Goal: Navigation & Orientation: Find specific page/section

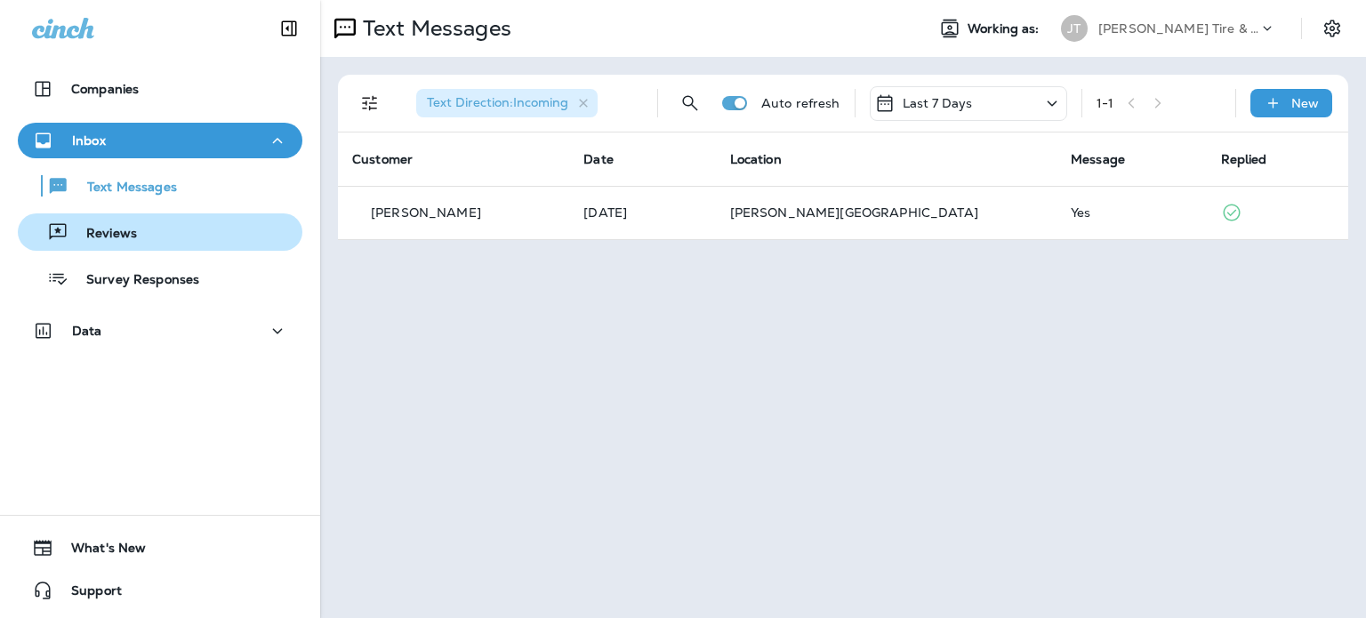
click at [155, 238] on div "Reviews" at bounding box center [160, 232] width 270 height 27
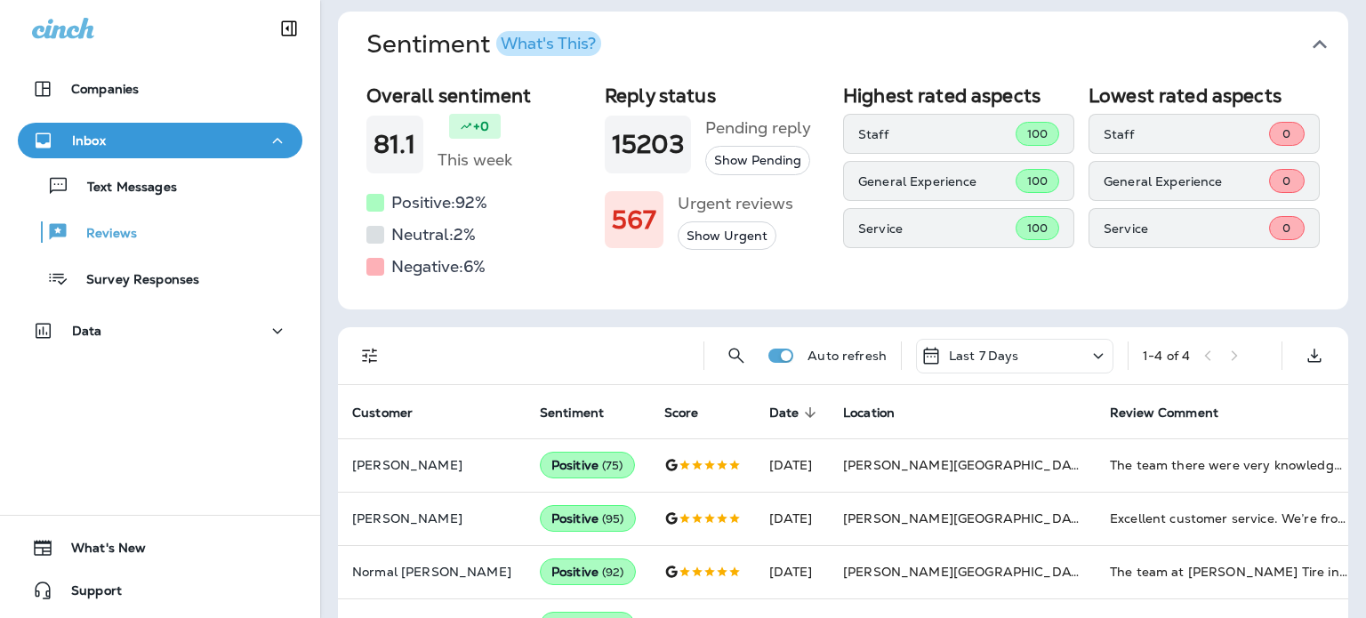
scroll to position [114, 0]
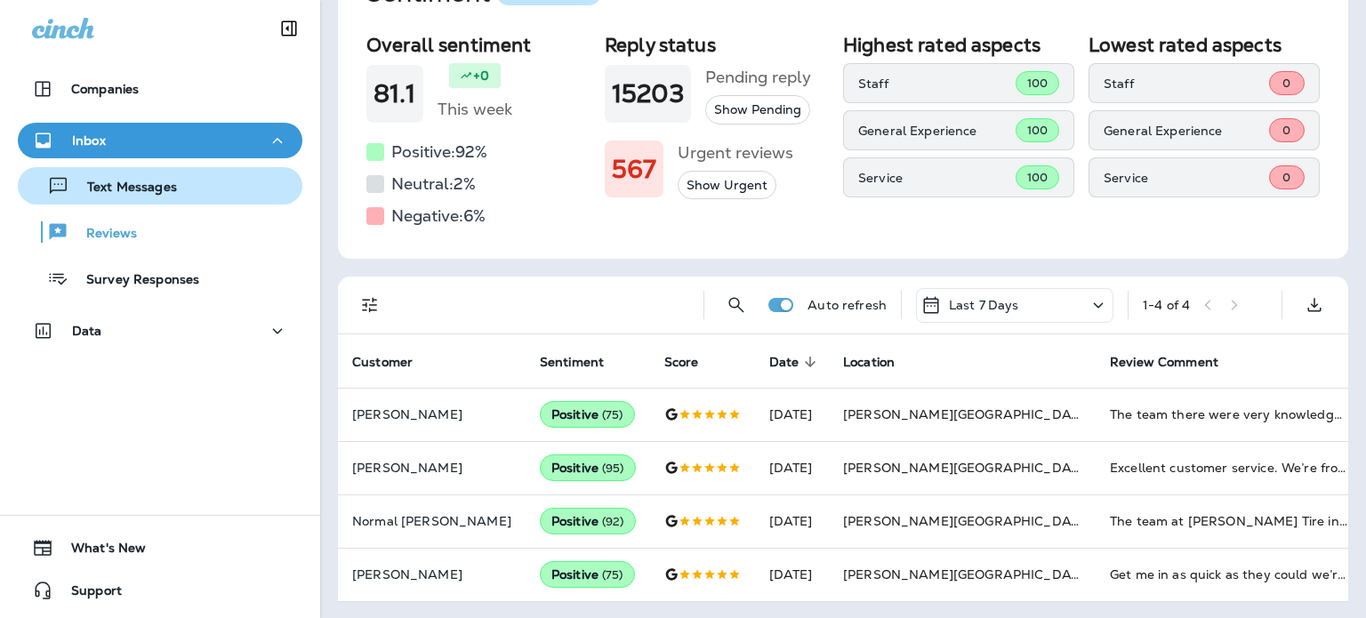
click at [103, 188] on p "Text Messages" at bounding box center [123, 188] width 108 height 17
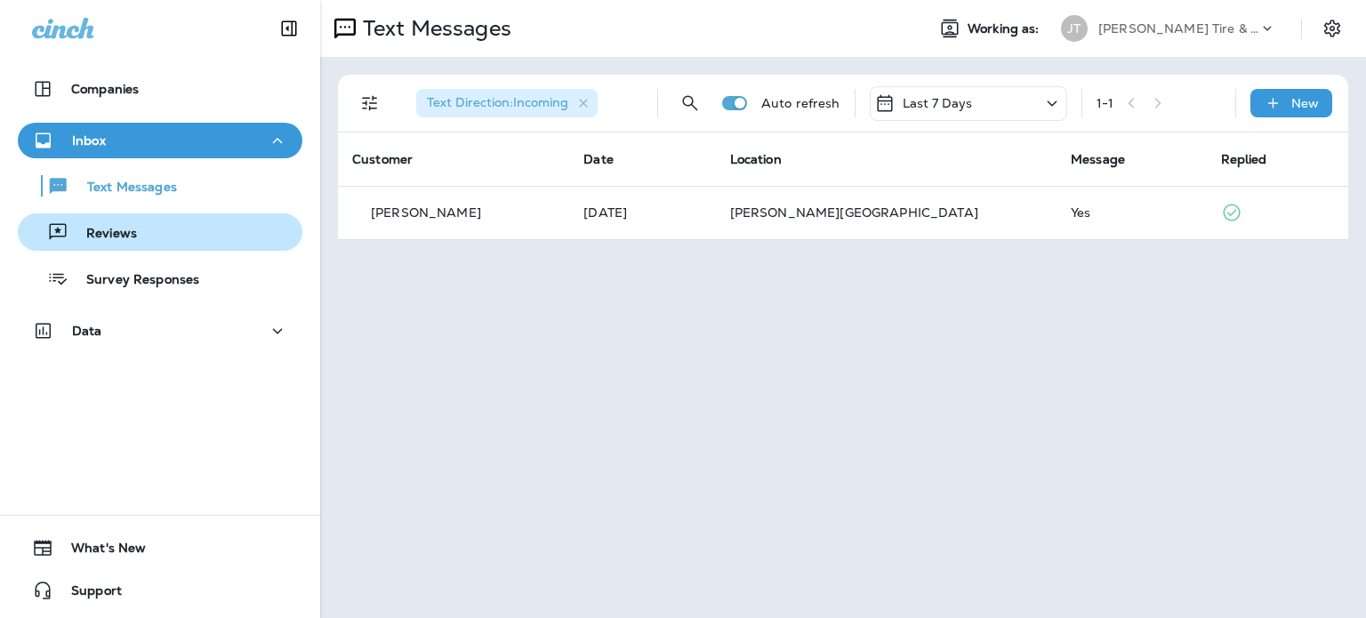
click at [199, 236] on div "Reviews" at bounding box center [160, 232] width 270 height 27
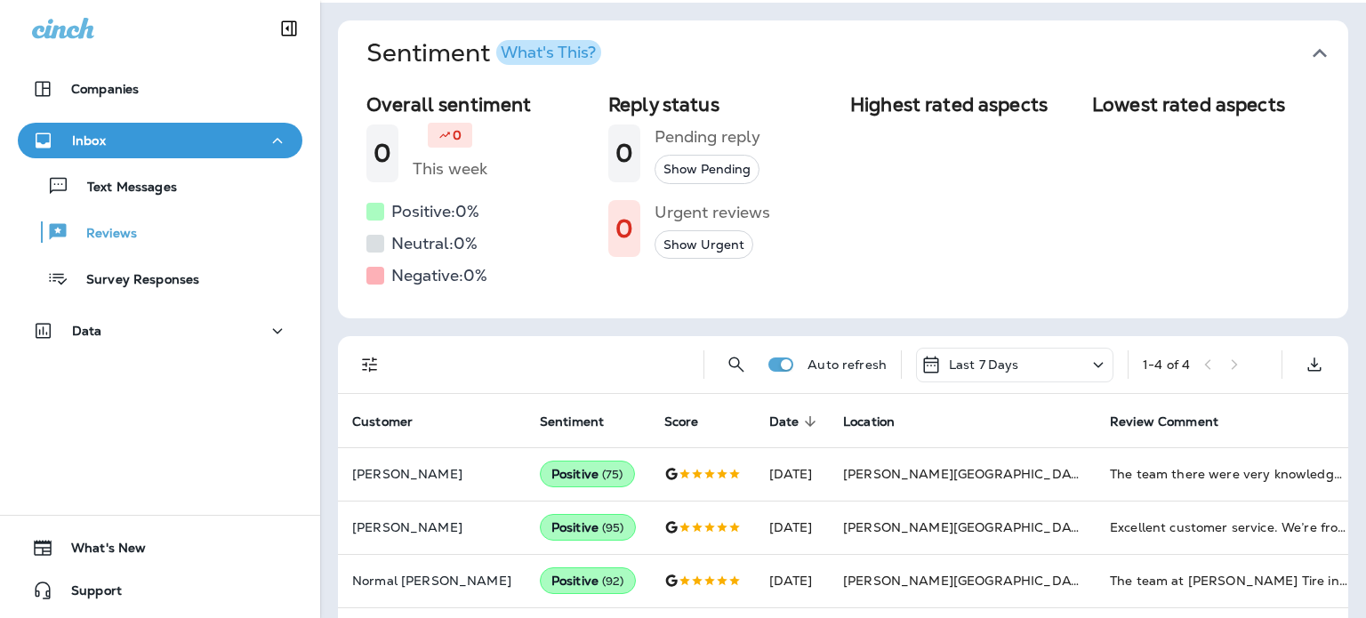
scroll to position [114, 0]
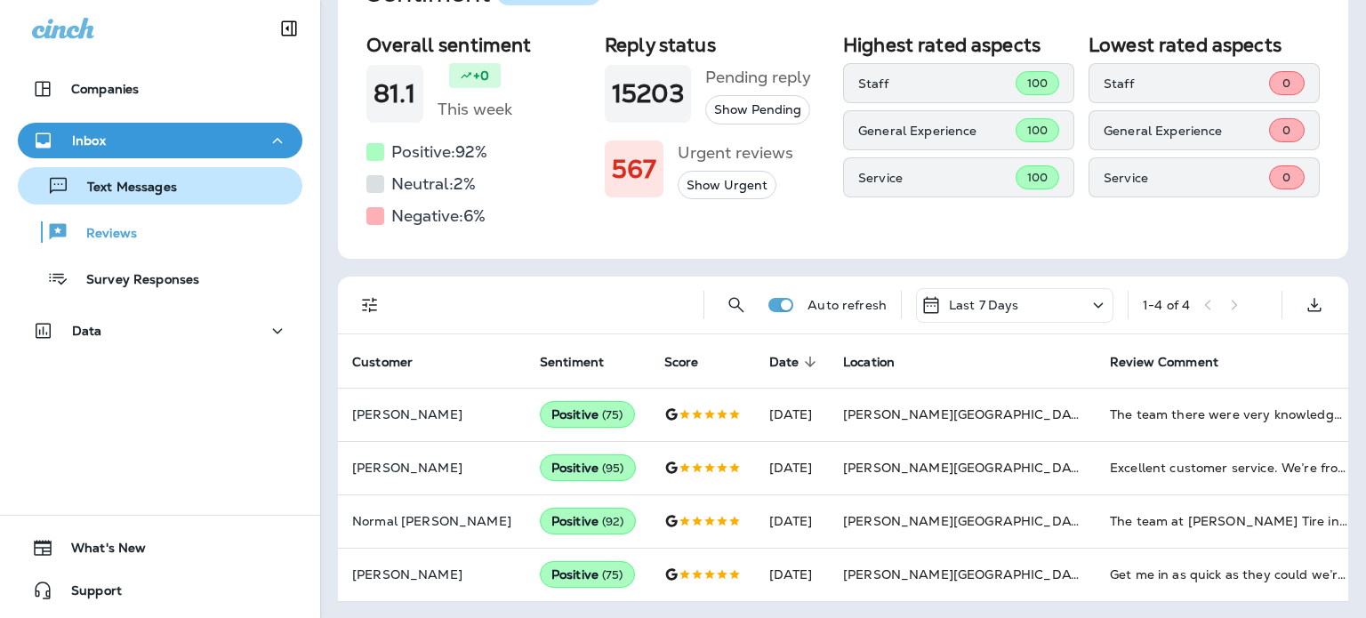
click at [151, 175] on div "Text Messages" at bounding box center [101, 185] width 152 height 27
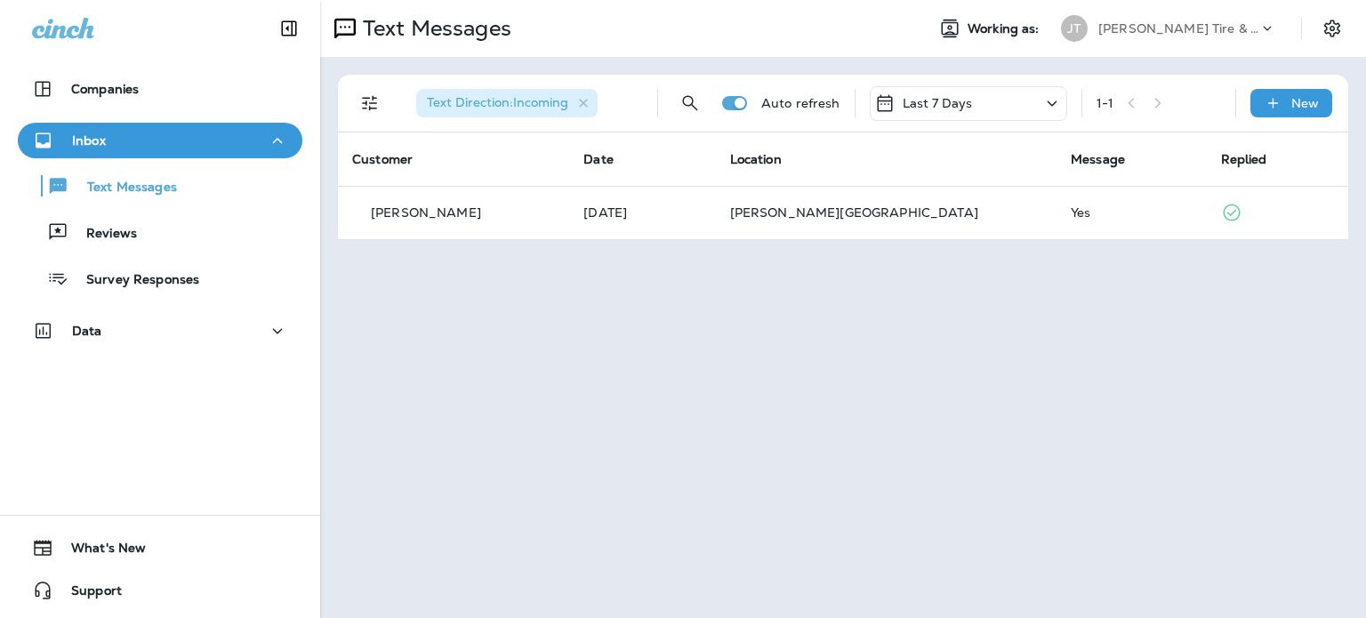
click at [157, 252] on div "Text Messages Reviews Survey Responses" at bounding box center [160, 227] width 284 height 139
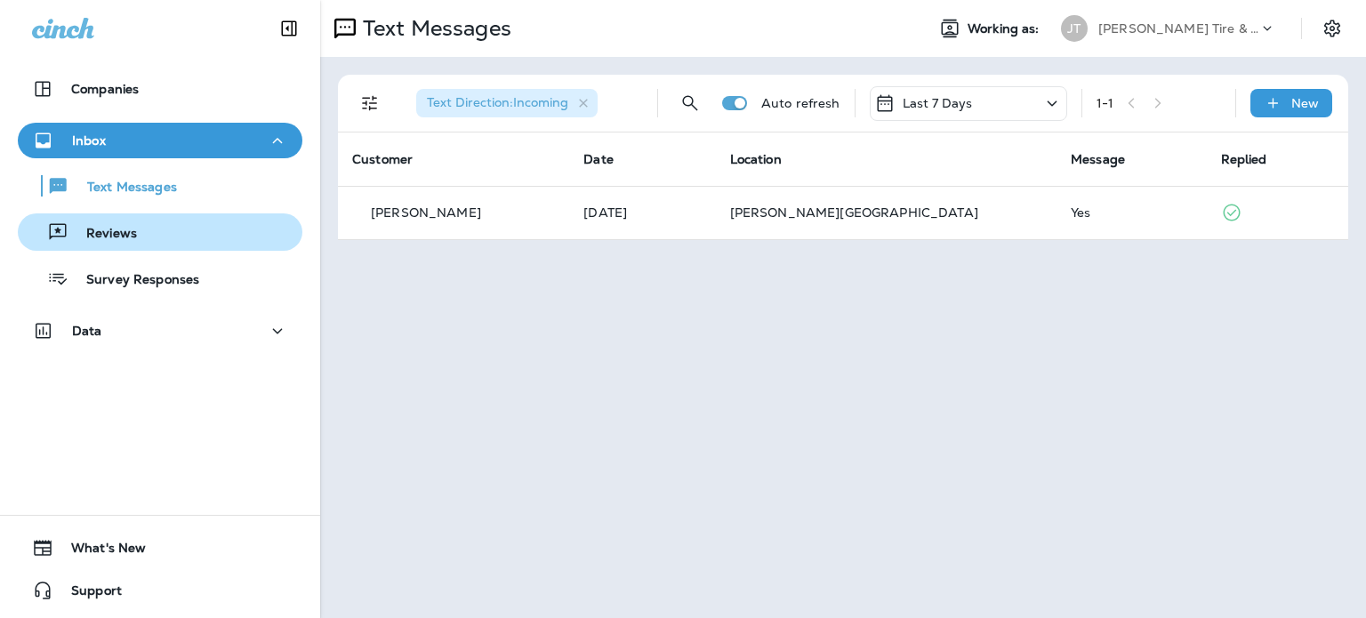
click at [158, 245] on button "Reviews" at bounding box center [160, 231] width 284 height 37
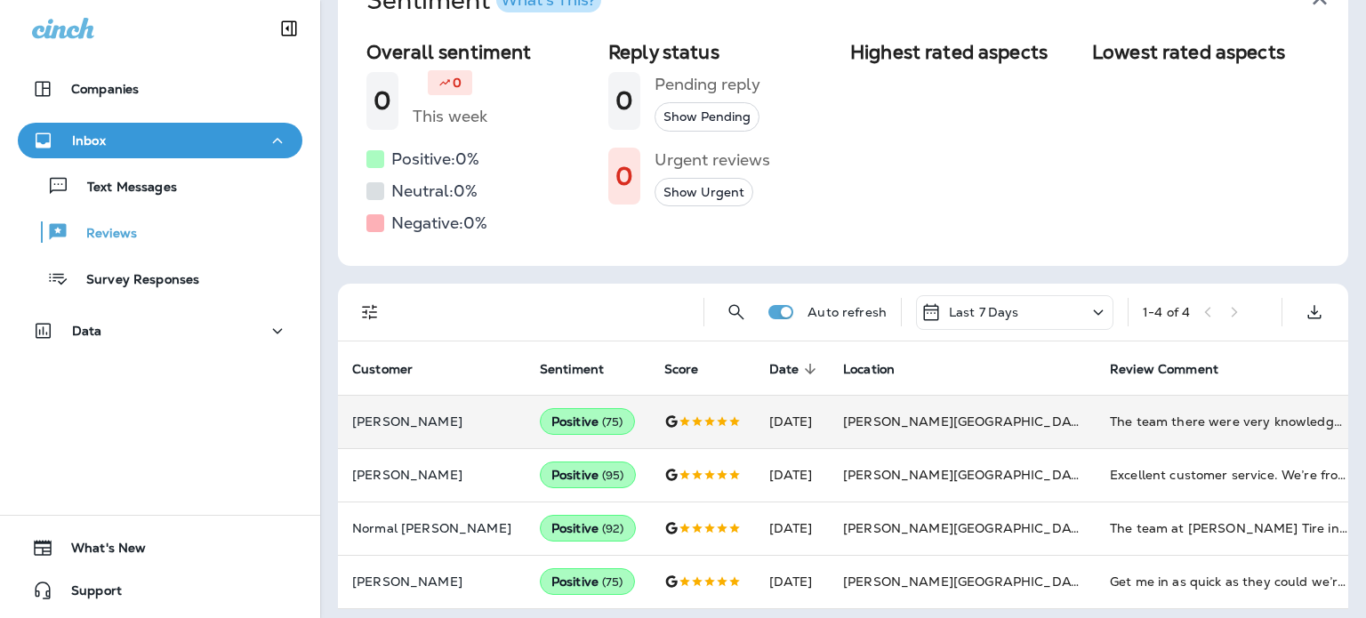
scroll to position [114, 0]
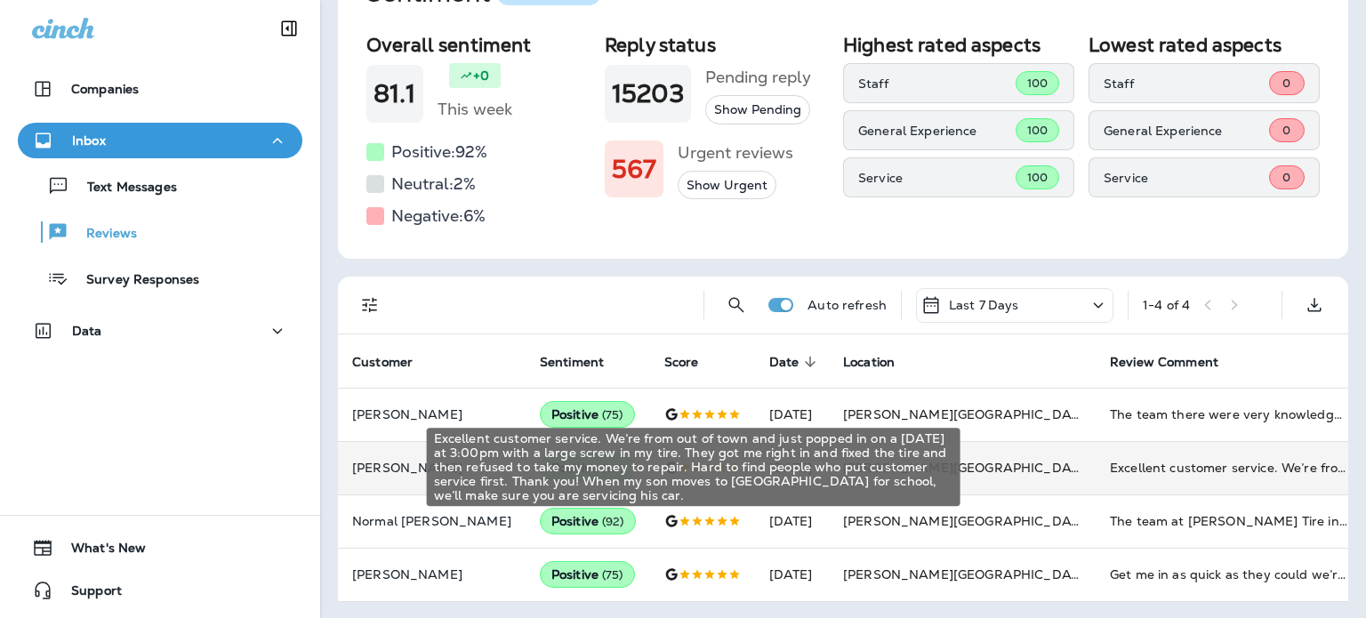
click at [1110, 470] on div "Excellent customer service. We’re from out of town and just popped in on a [DAT…" at bounding box center [1229, 468] width 238 height 18
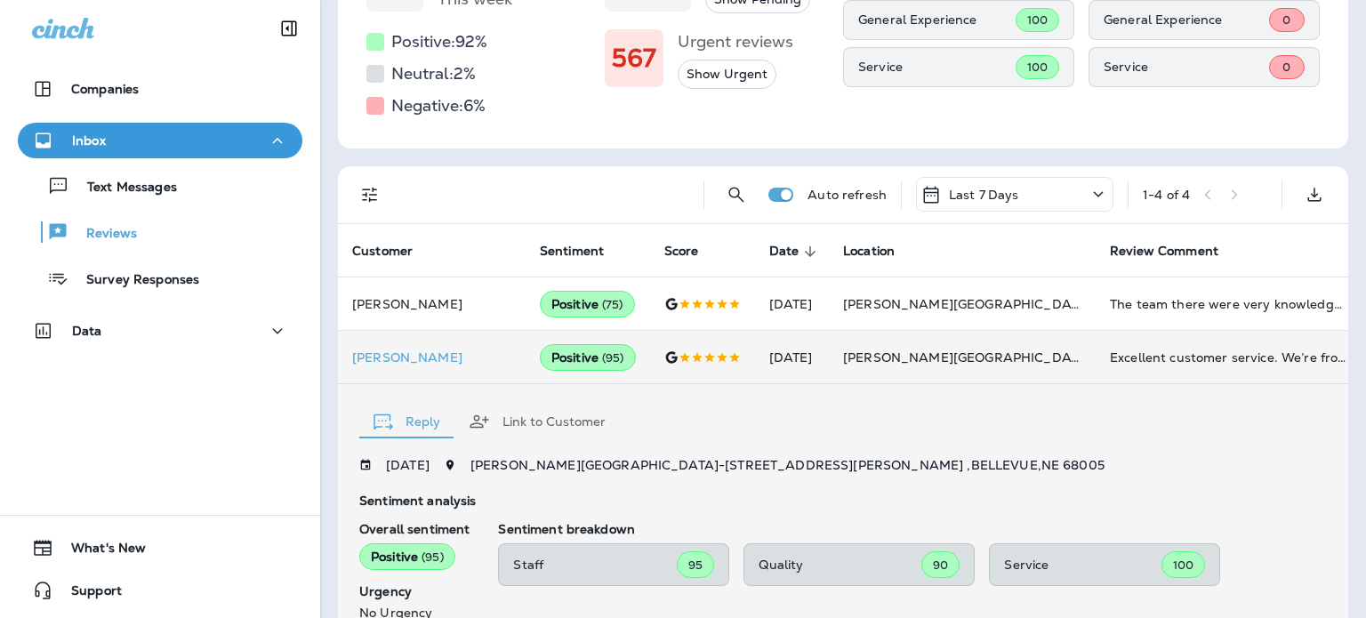
scroll to position [210, 0]
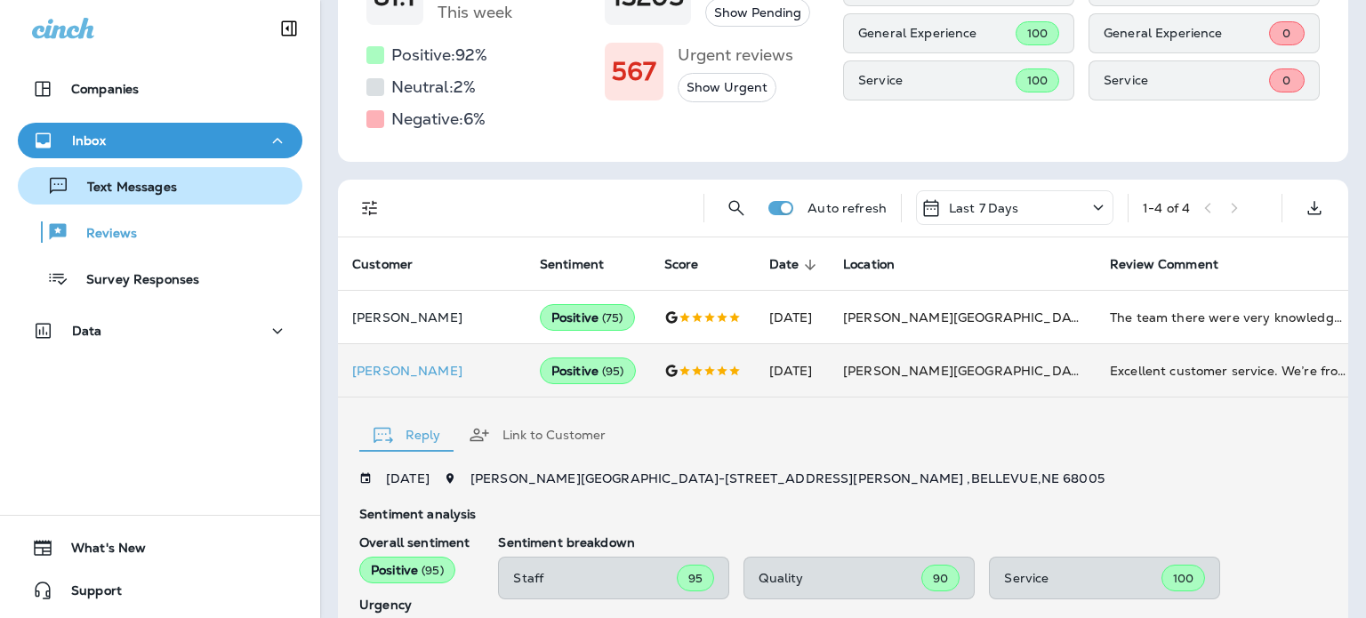
click at [153, 180] on p "Text Messages" at bounding box center [123, 188] width 108 height 17
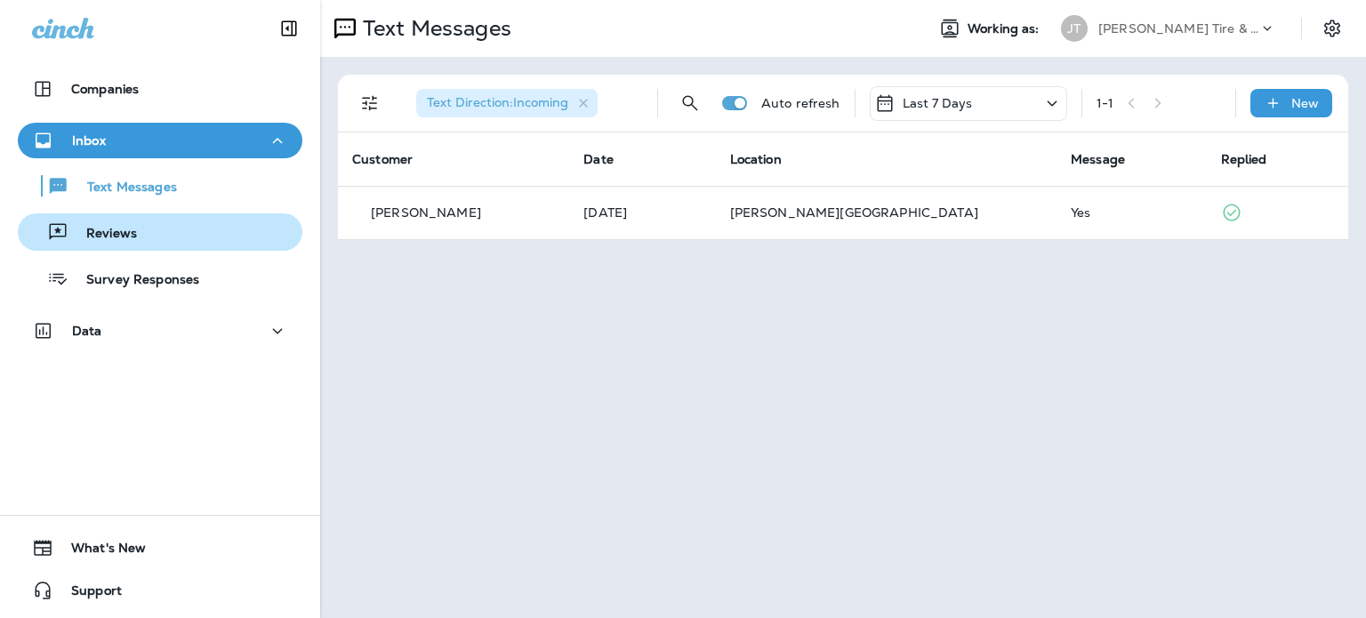
click at [167, 223] on div "Reviews" at bounding box center [160, 232] width 270 height 27
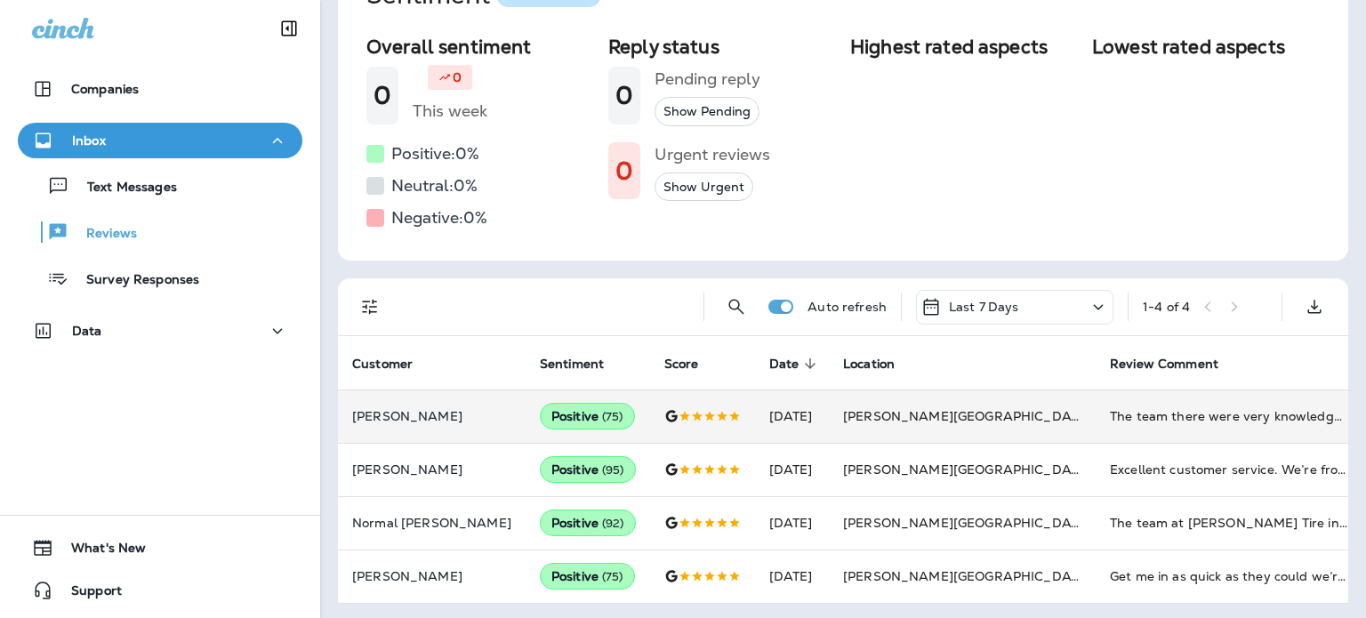
scroll to position [114, 0]
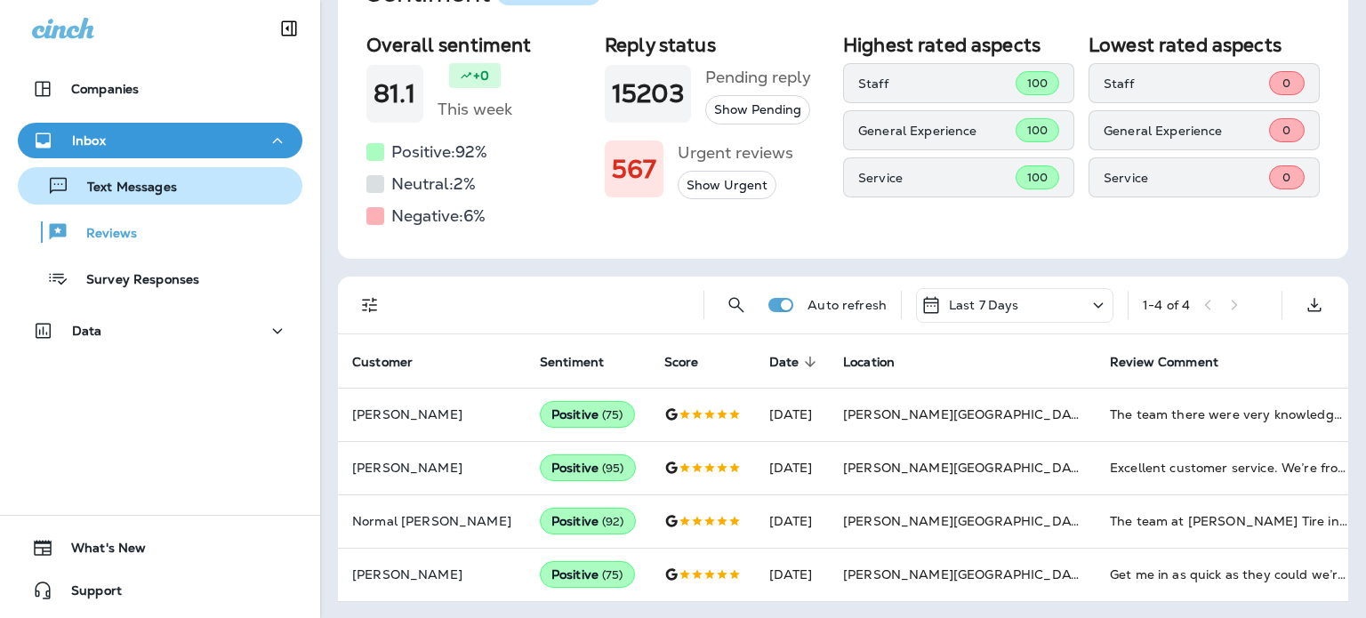
click at [98, 198] on div "Text Messages" at bounding box center [101, 185] width 152 height 27
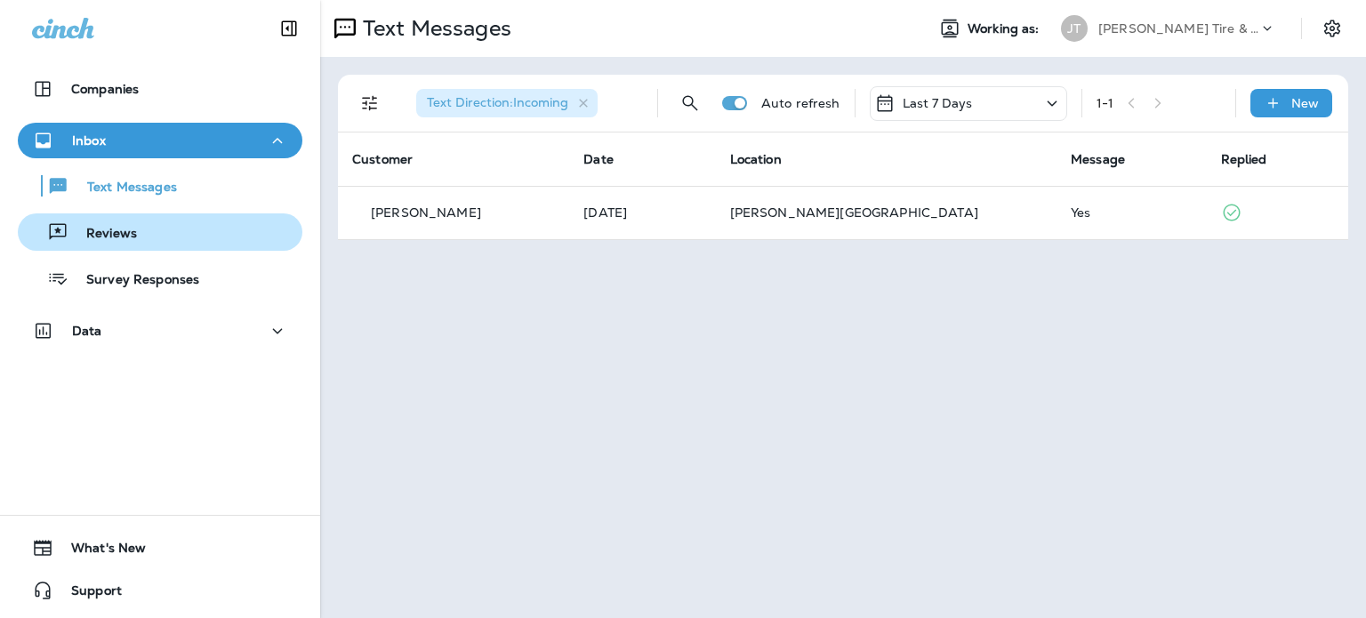
click at [226, 234] on div "Reviews" at bounding box center [160, 232] width 270 height 27
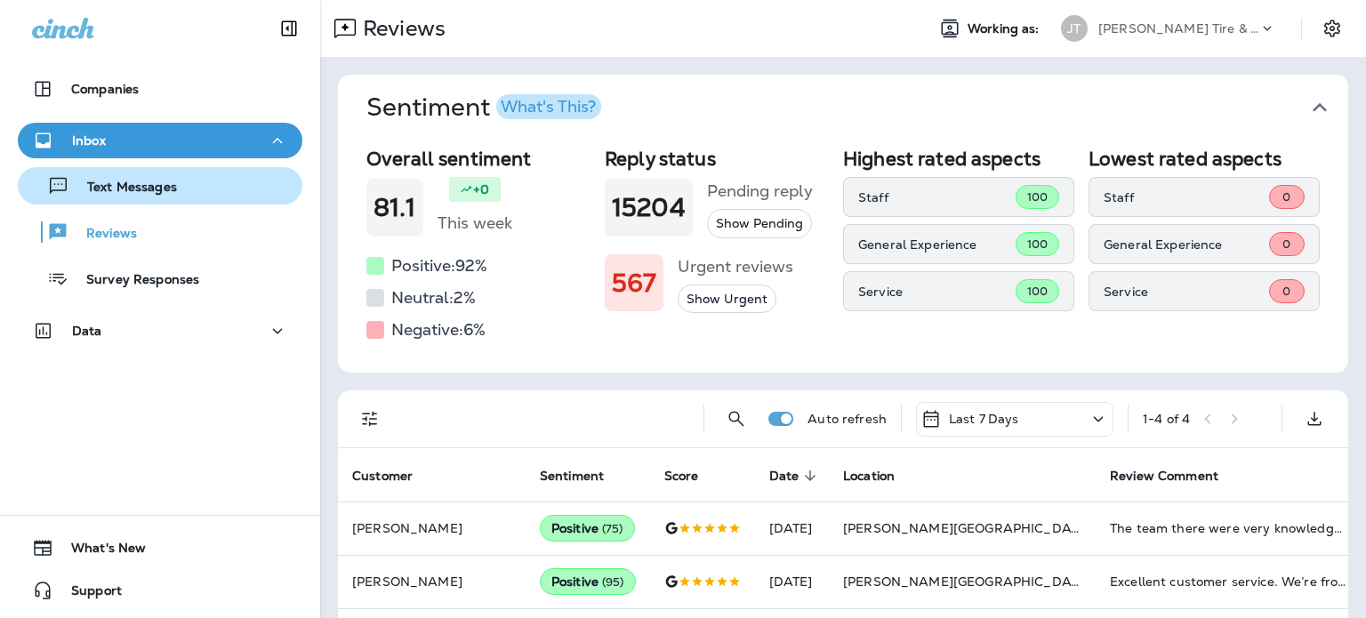
click at [214, 188] on div "Text Messages" at bounding box center [160, 185] width 270 height 27
